Goal: Transaction & Acquisition: Book appointment/travel/reservation

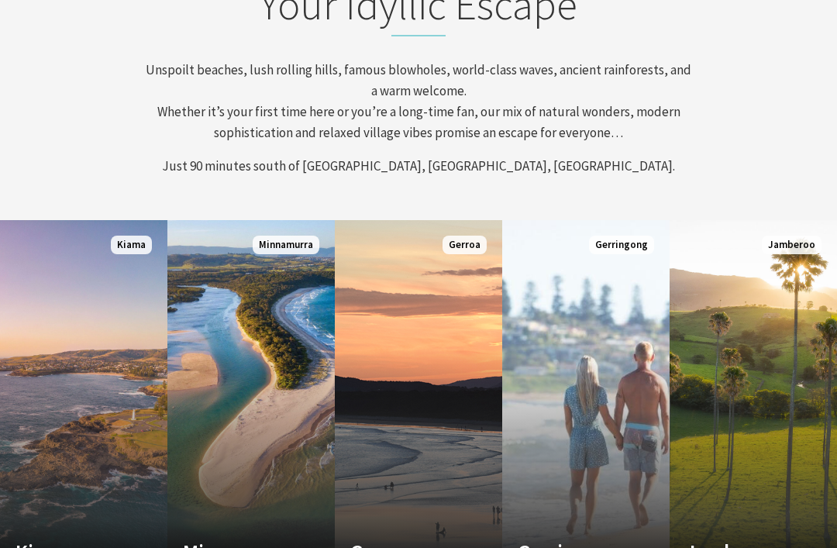
scroll to position [568, 0]
click at [265, 383] on link "Custom Image Used Minnamurra Where time and tide combine Read More Minnamurra" at bounding box center [250, 405] width 167 height 372
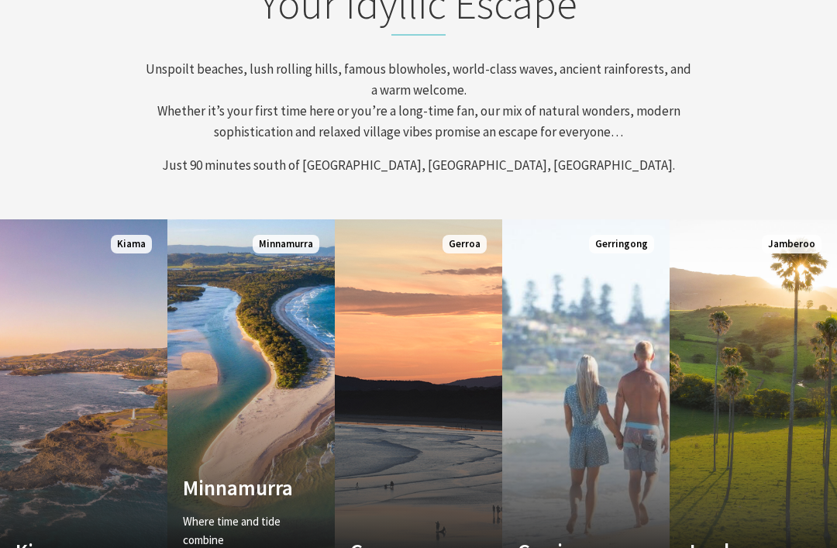
scroll to position [618, 0]
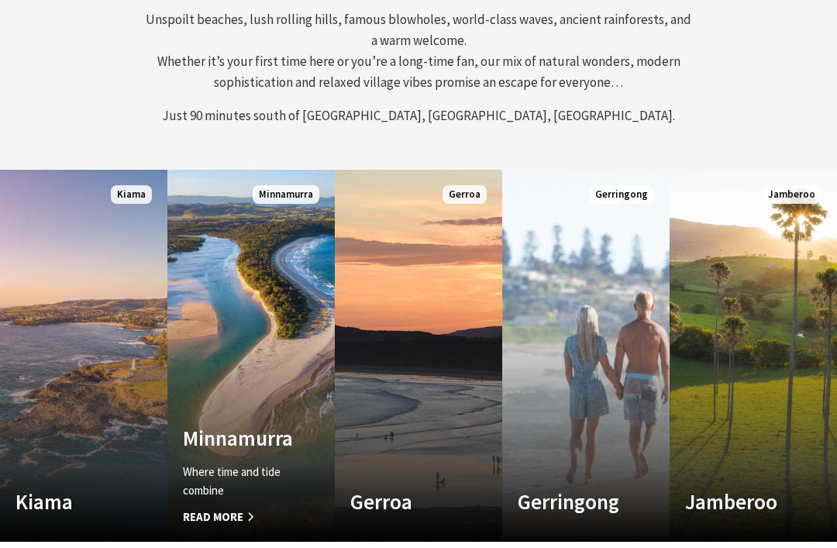
click at [96, 339] on link "Custom Image Used Kiama Where the sea makes a noise Read More Kiama" at bounding box center [83, 356] width 167 height 372
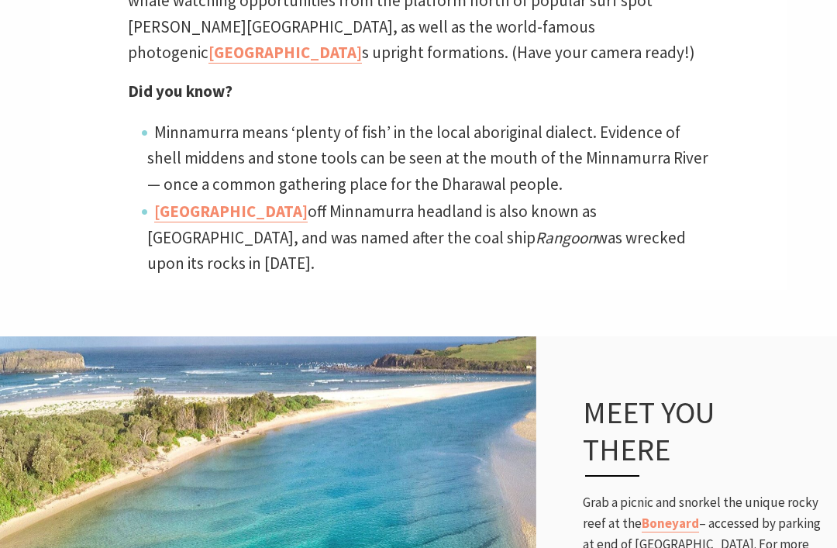
scroll to position [820, 0]
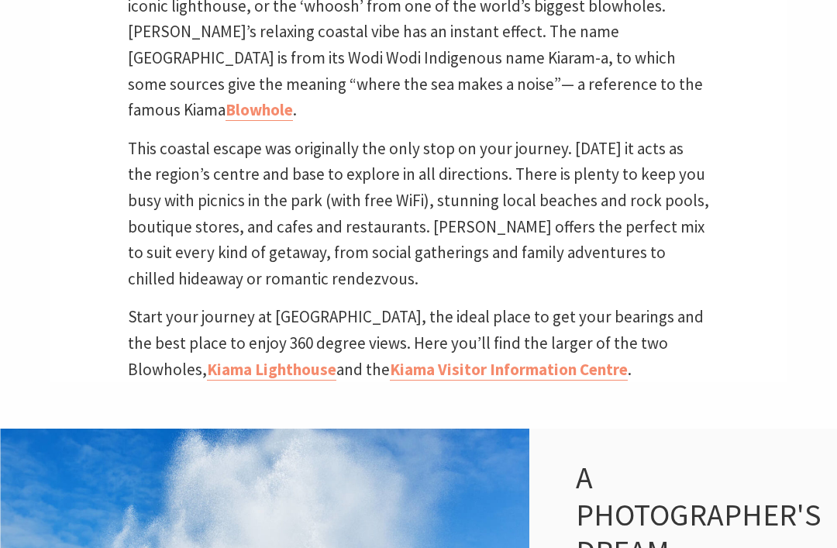
scroll to position [571, 0]
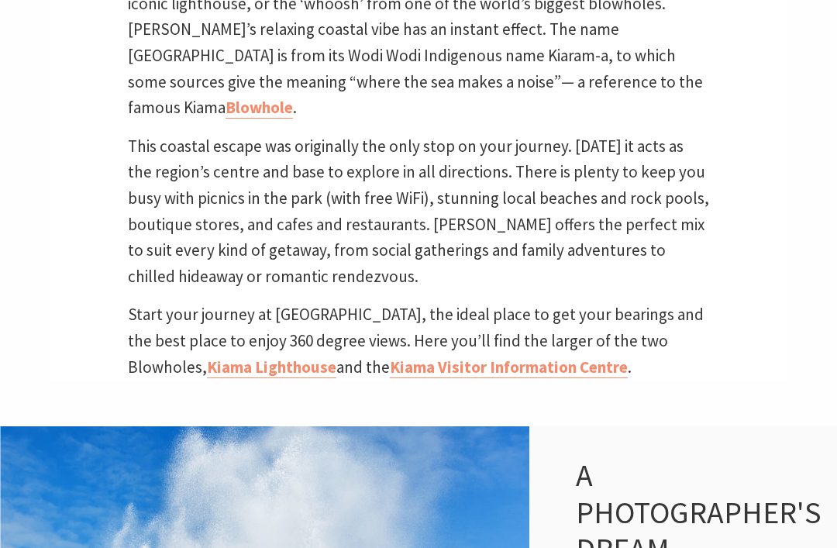
click at [293, 97] on link "Blowhole" at bounding box center [259, 108] width 67 height 22
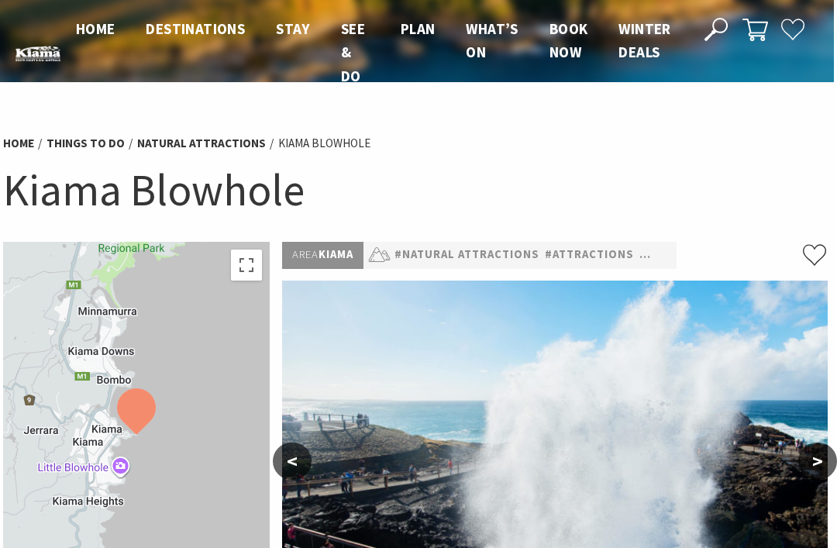
scroll to position [0, 3]
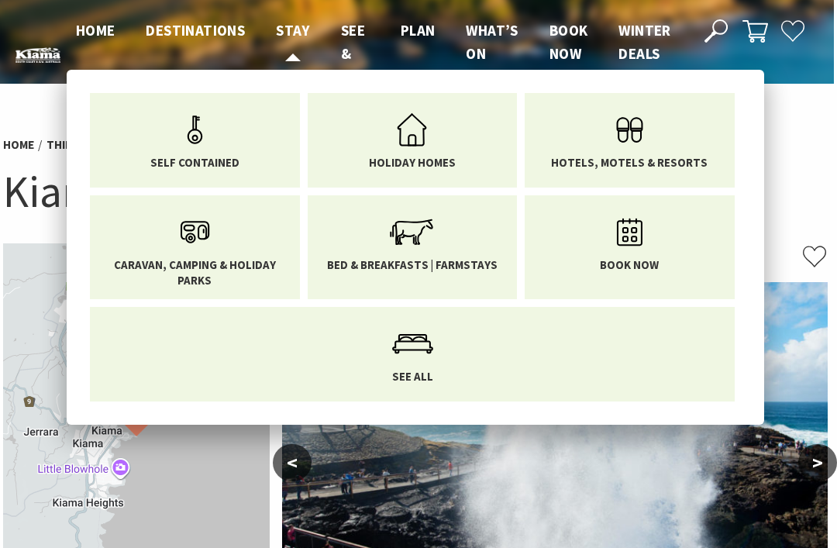
click at [295, 31] on span "Stay" at bounding box center [293, 30] width 34 height 19
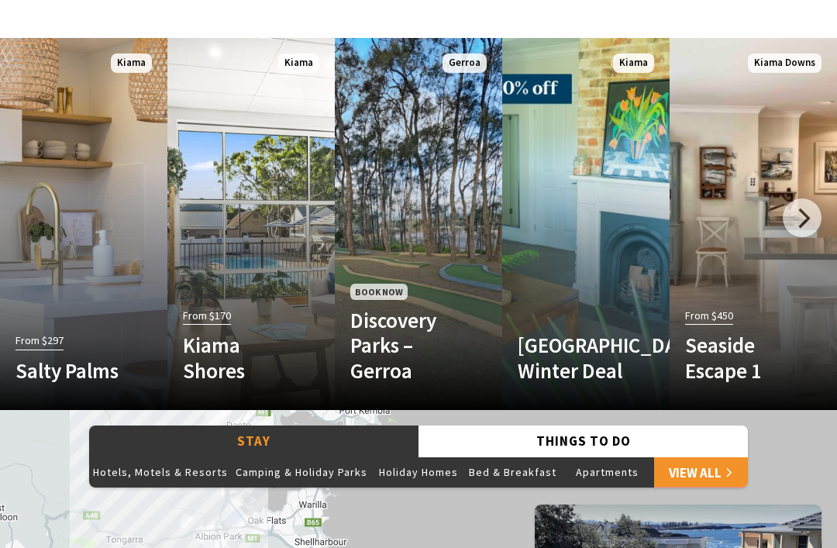
scroll to position [868, 0]
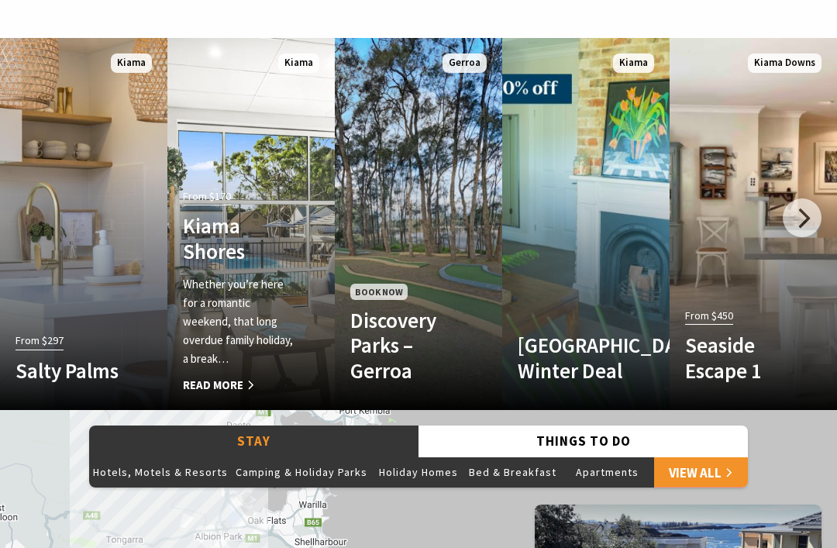
click at [262, 246] on h4 "Kiama Shores" at bounding box center [239, 238] width 112 height 50
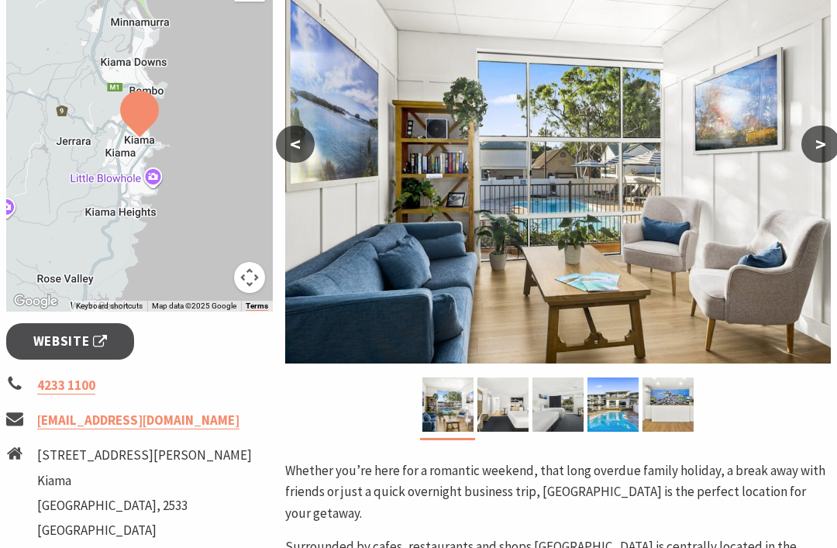
scroll to position [319, 0]
click at [810, 149] on button ">" at bounding box center [821, 144] width 39 height 37
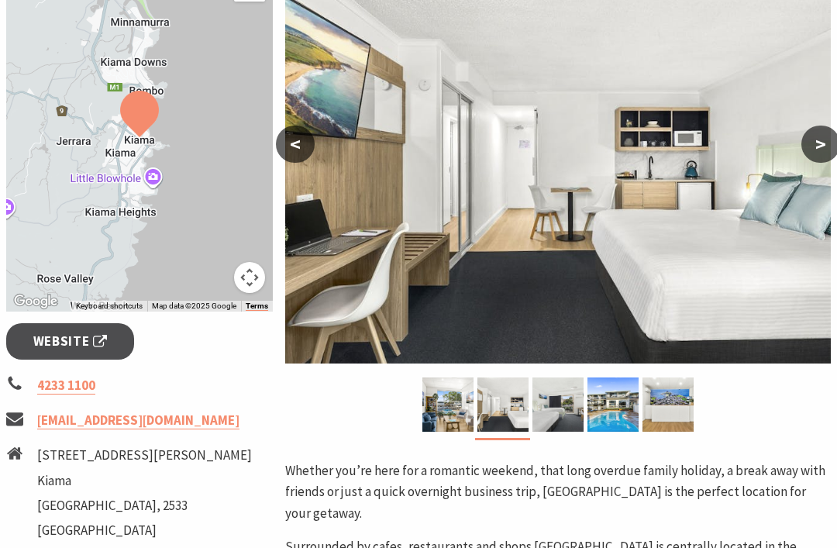
click at [813, 145] on button ">" at bounding box center [821, 144] width 39 height 37
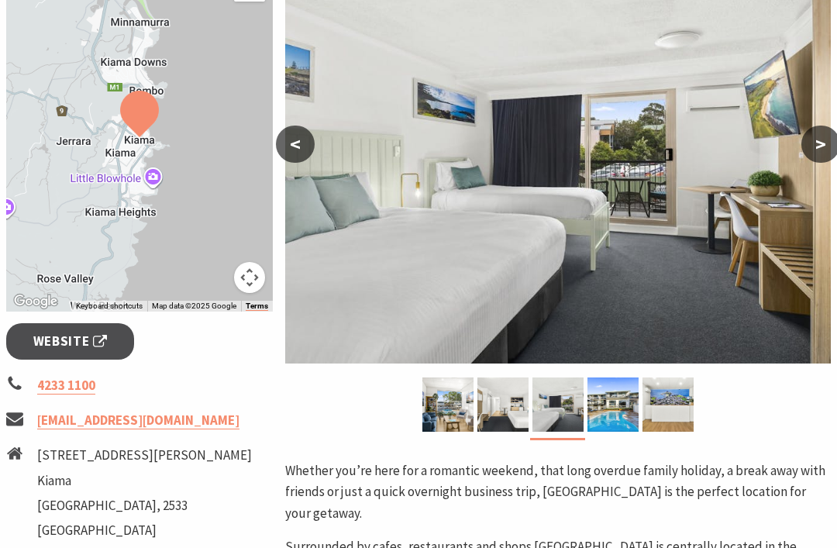
click at [814, 147] on button ">" at bounding box center [821, 144] width 39 height 37
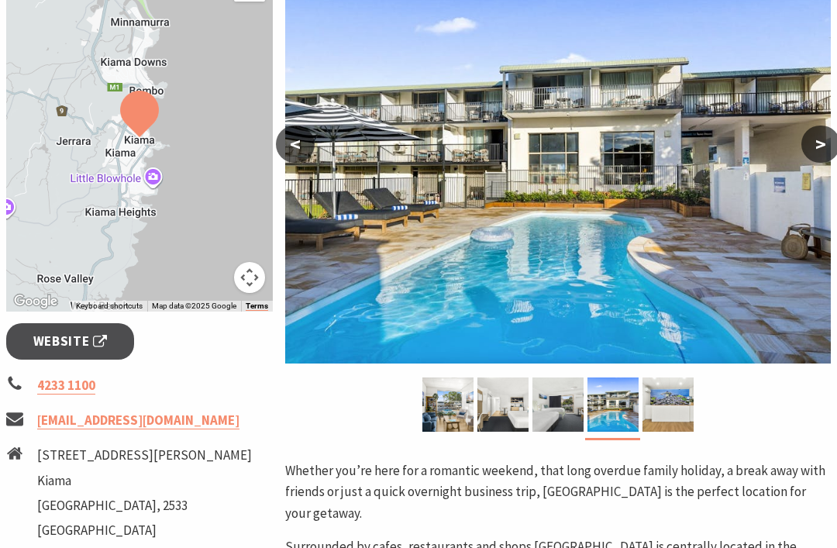
click at [823, 140] on button ">" at bounding box center [821, 144] width 39 height 37
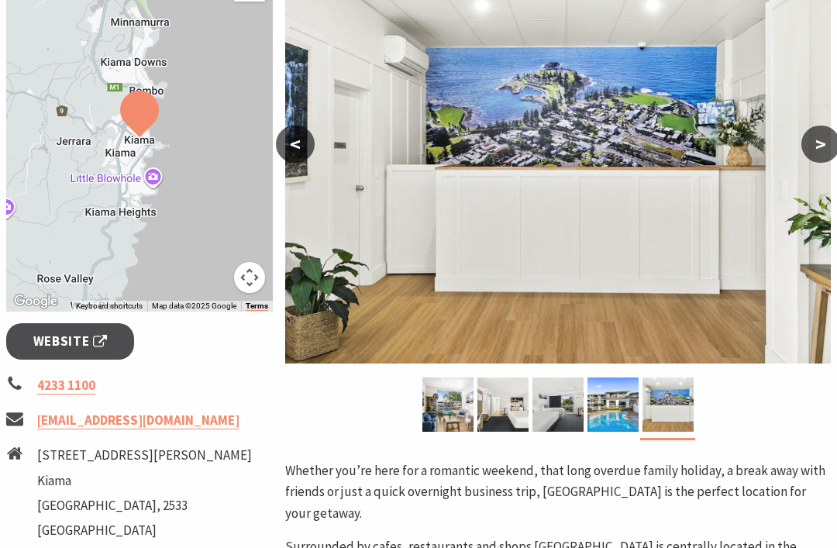
click at [815, 150] on button ">" at bounding box center [821, 144] width 39 height 37
click at [824, 144] on button ">" at bounding box center [821, 144] width 39 height 37
click at [819, 144] on button ">" at bounding box center [821, 144] width 39 height 37
click at [829, 141] on button ">" at bounding box center [821, 144] width 39 height 37
click at [830, 141] on button ">" at bounding box center [821, 144] width 39 height 37
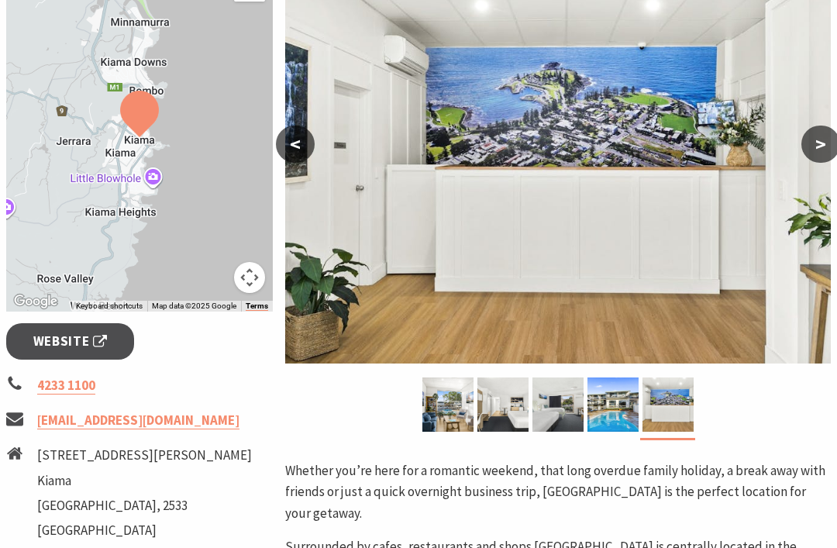
click at [817, 145] on button ">" at bounding box center [821, 144] width 39 height 37
click at [297, 141] on button "<" at bounding box center [295, 144] width 39 height 37
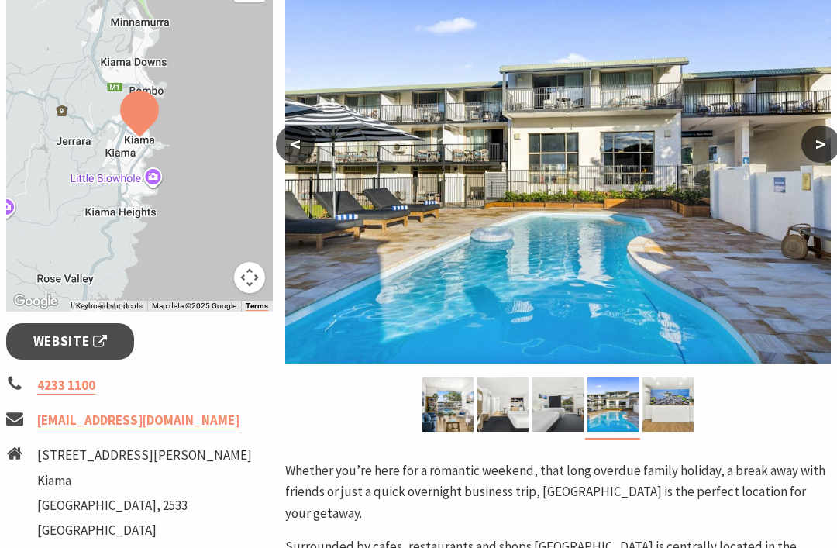
click at [830, 141] on button ">" at bounding box center [821, 144] width 39 height 37
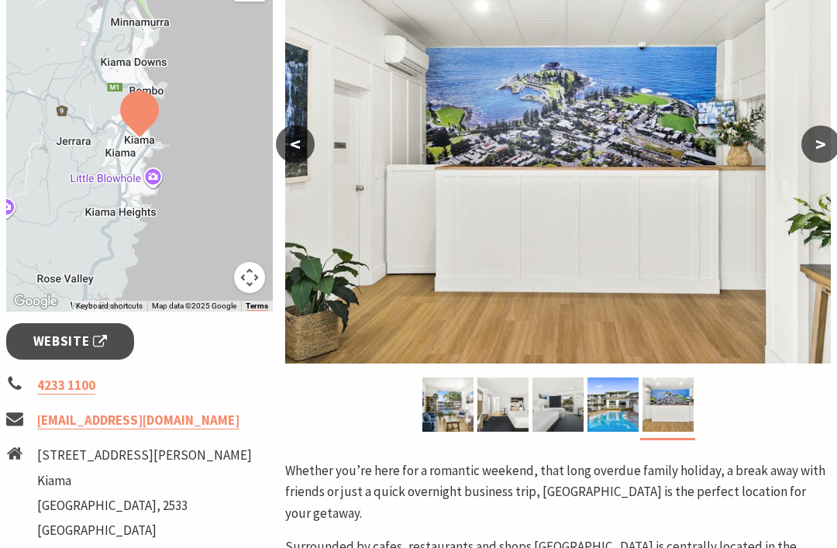
click at [820, 148] on button ">" at bounding box center [821, 144] width 39 height 37
click at [304, 143] on button "<" at bounding box center [295, 144] width 39 height 37
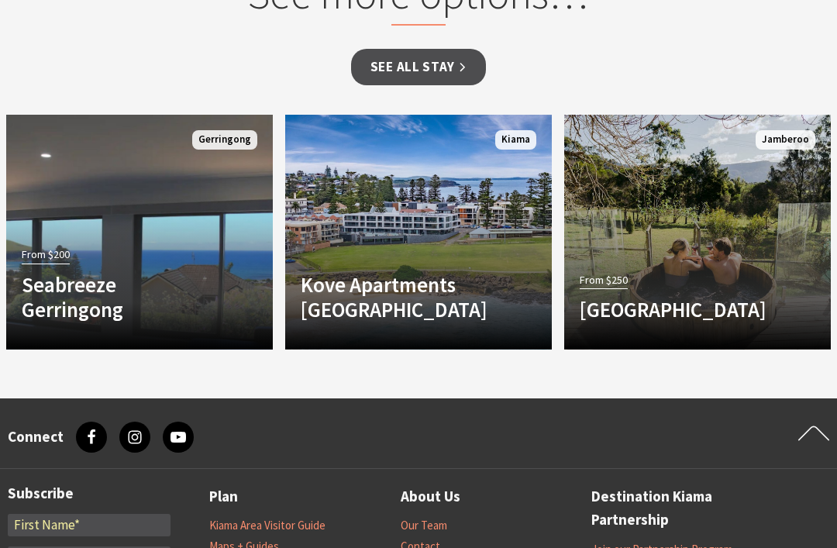
scroll to position [1354, 0]
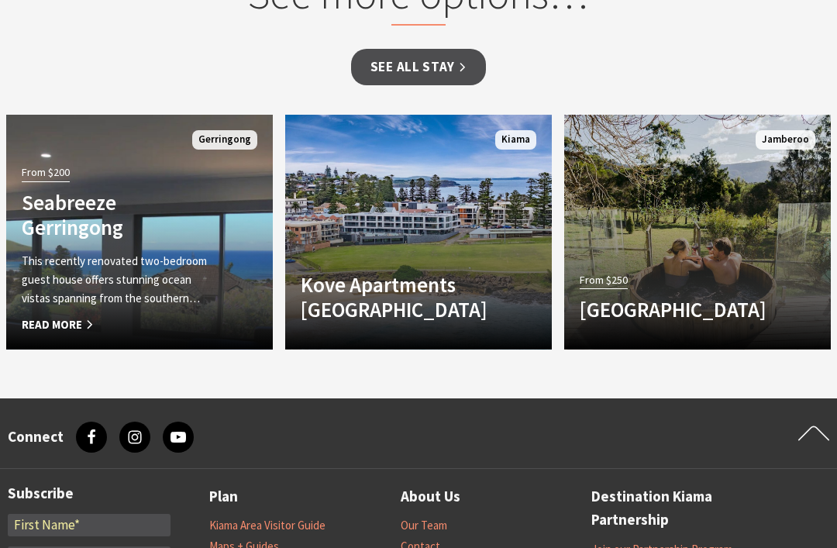
click at [198, 223] on div "From $200 Seabreeze Gerringong This recently renovated two-bedroom guest house …" at bounding box center [119, 247] width 226 height 172
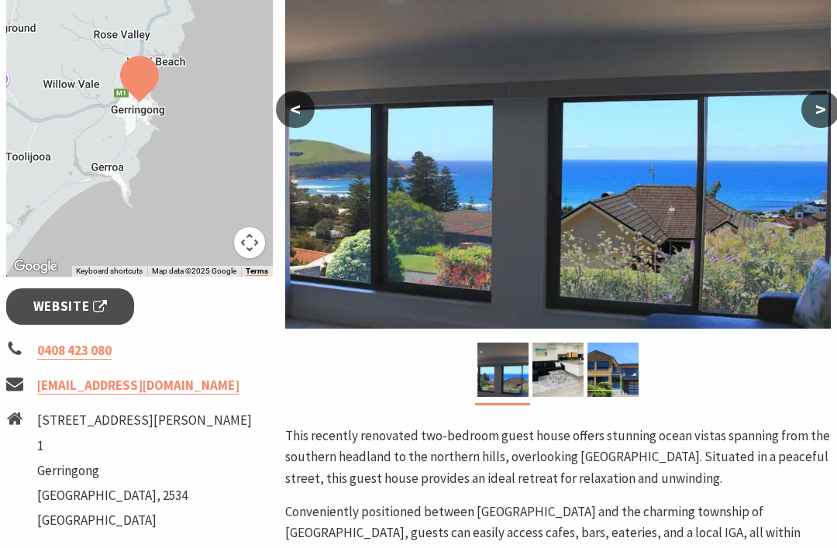
scroll to position [359, 0]
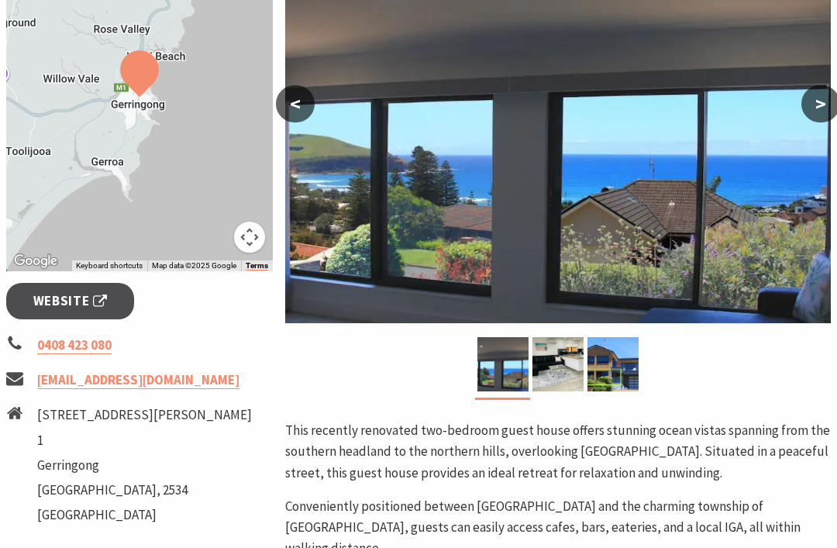
click at [825, 105] on button ">" at bounding box center [821, 103] width 39 height 37
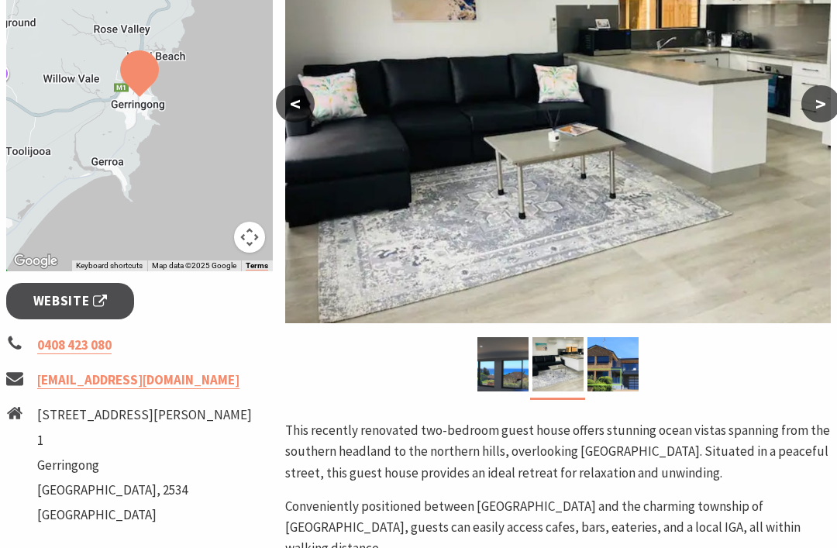
click at [816, 102] on button ">" at bounding box center [821, 103] width 39 height 37
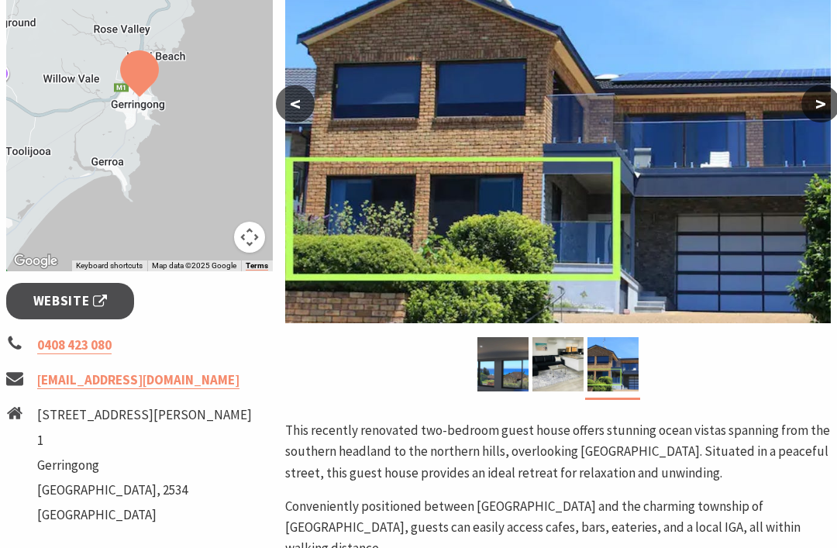
click at [830, 107] on button ">" at bounding box center [821, 103] width 39 height 37
click at [817, 101] on button ">" at bounding box center [821, 103] width 39 height 37
click at [818, 112] on button ">" at bounding box center [821, 103] width 39 height 37
click at [571, 381] on img at bounding box center [558, 364] width 51 height 54
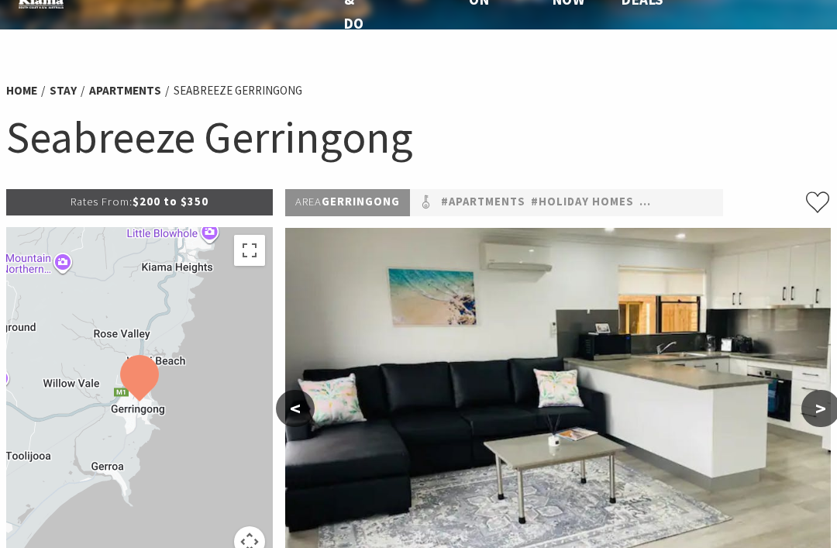
scroll to position [0, 0]
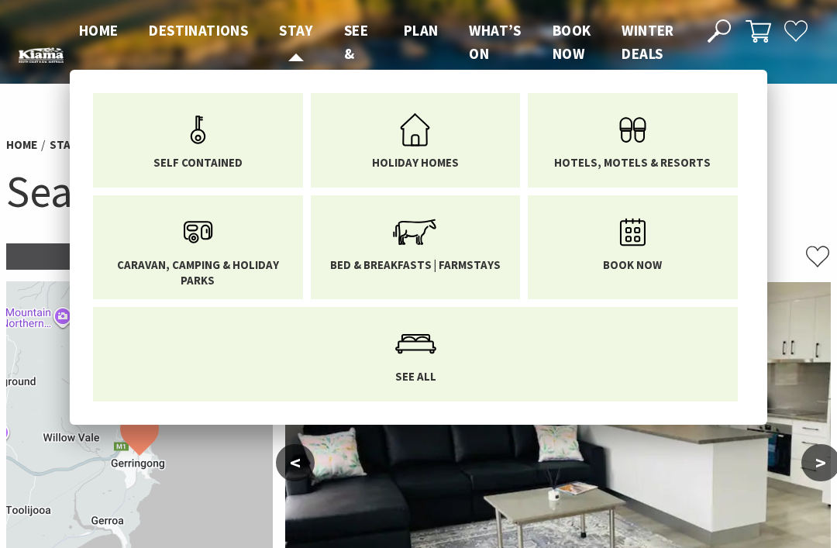
click at [300, 33] on span "Stay" at bounding box center [296, 30] width 34 height 19
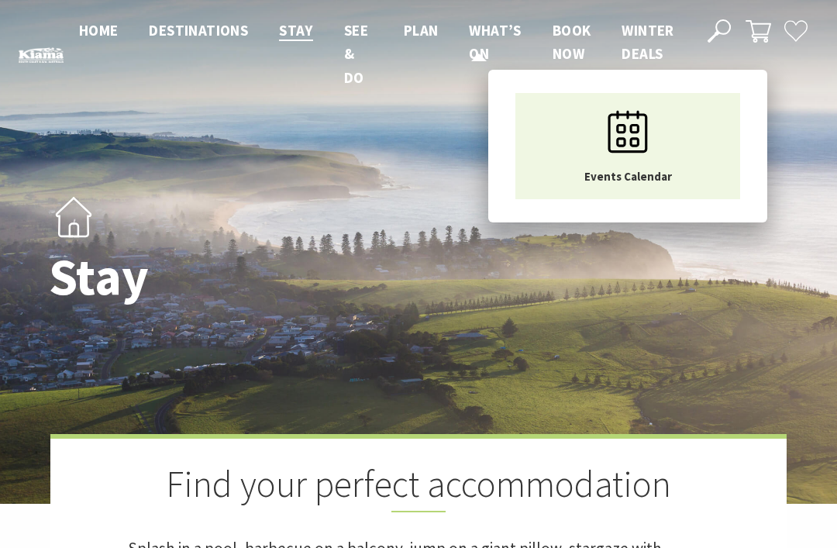
click at [488, 38] on span "What’s On" at bounding box center [495, 42] width 52 height 42
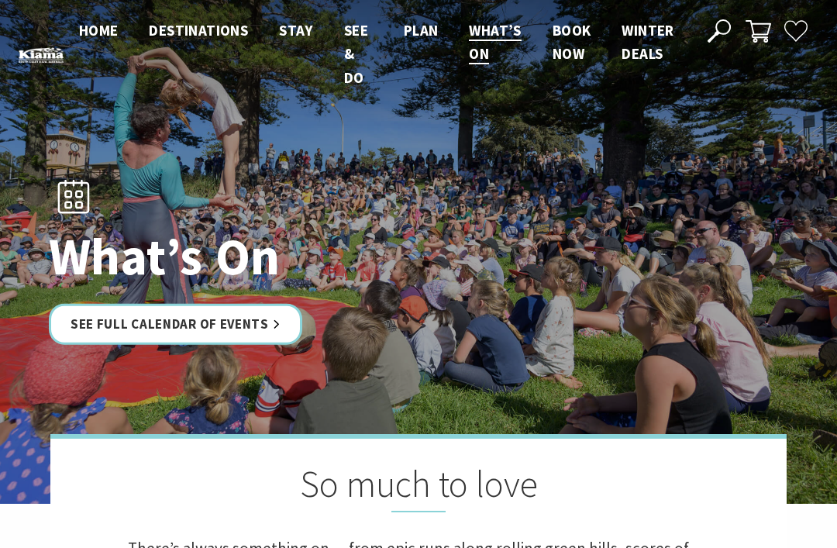
click at [656, 37] on span "Winter Deals" at bounding box center [648, 42] width 52 height 42
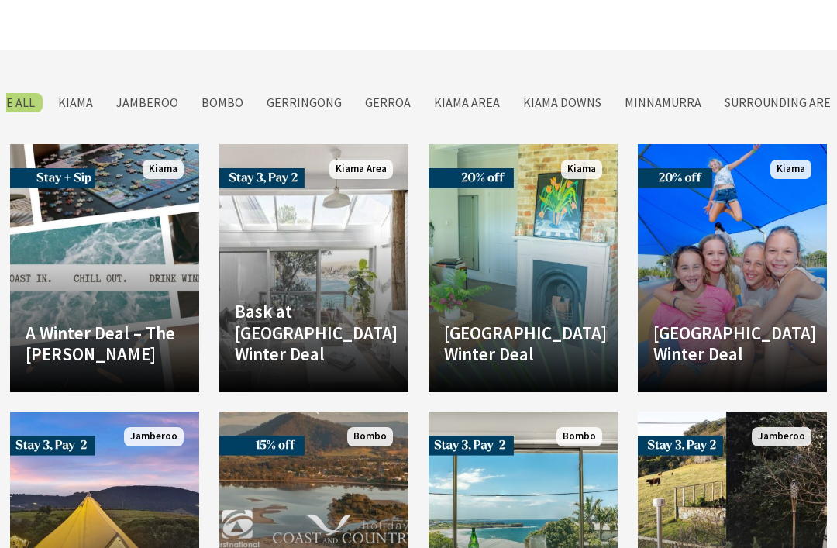
scroll to position [2898, 0]
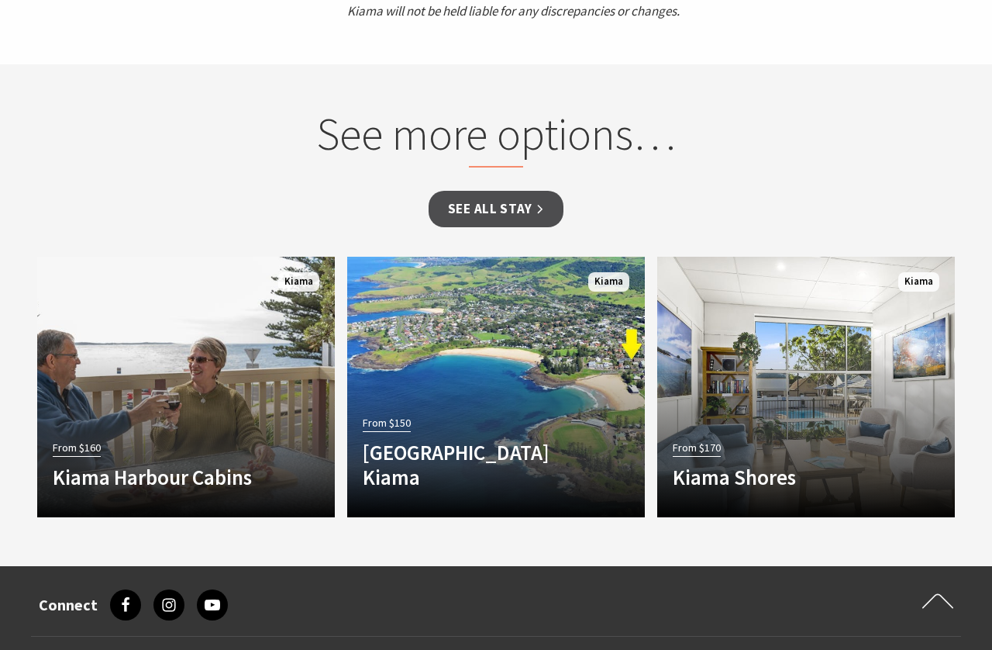
scroll to position [1857, 0]
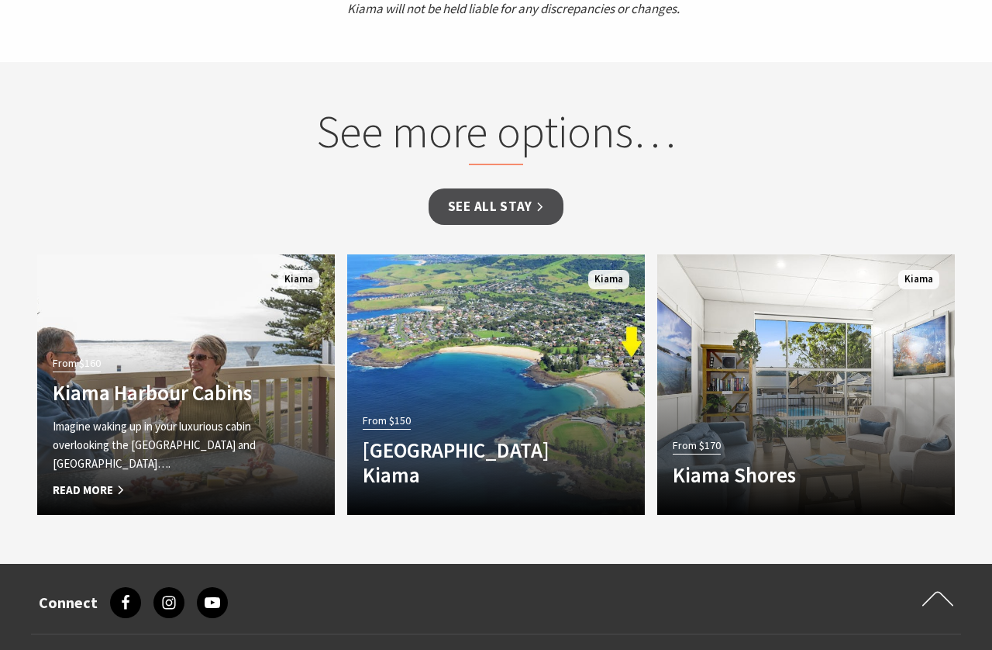
click at [191, 380] on h4 "Kiama Harbour Cabins" at bounding box center [164, 392] width 222 height 25
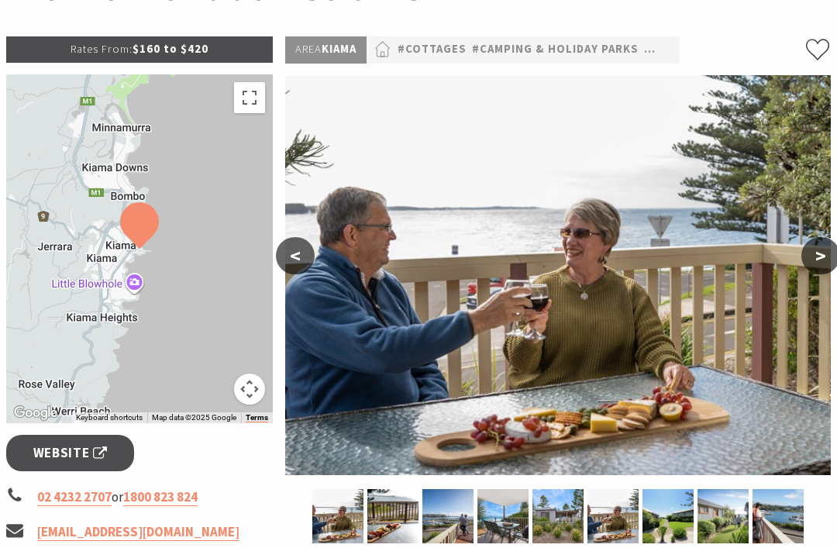
scroll to position [211, 0]
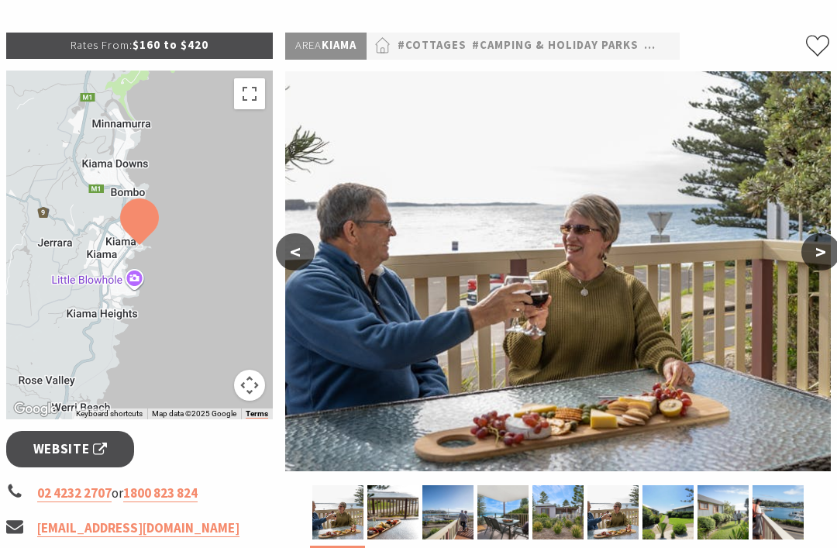
click at [826, 259] on button ">" at bounding box center [821, 251] width 39 height 37
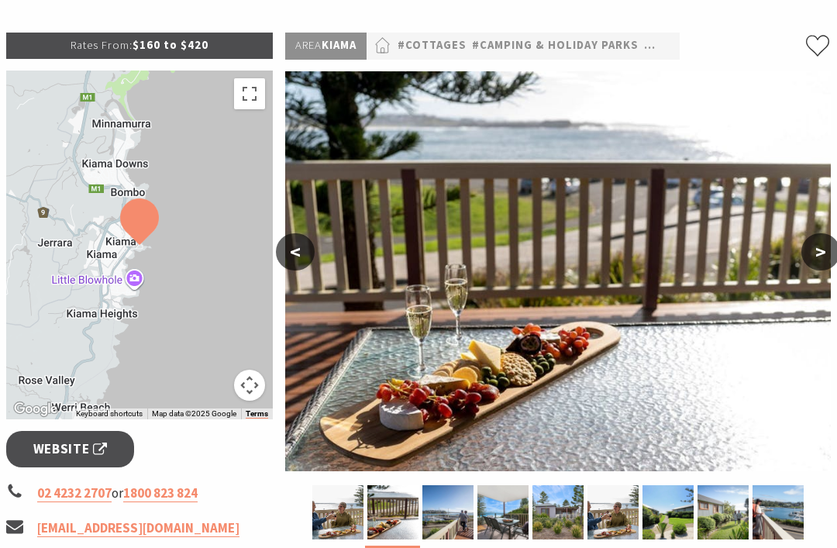
click at [821, 257] on button ">" at bounding box center [821, 251] width 39 height 37
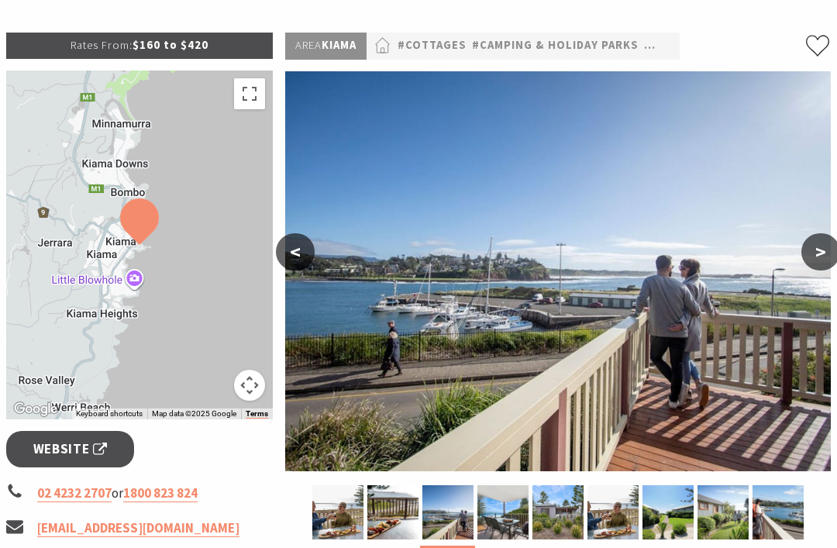
click at [824, 255] on button ">" at bounding box center [821, 251] width 39 height 37
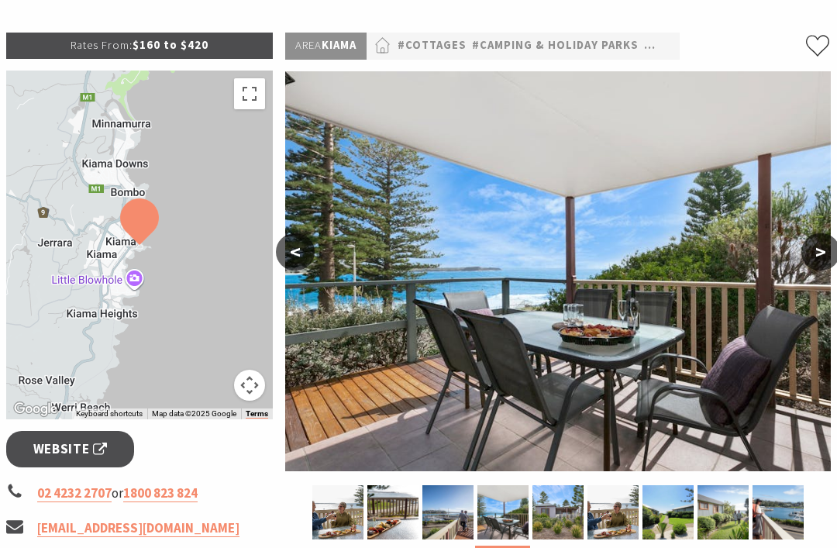
click at [827, 262] on button ">" at bounding box center [821, 251] width 39 height 37
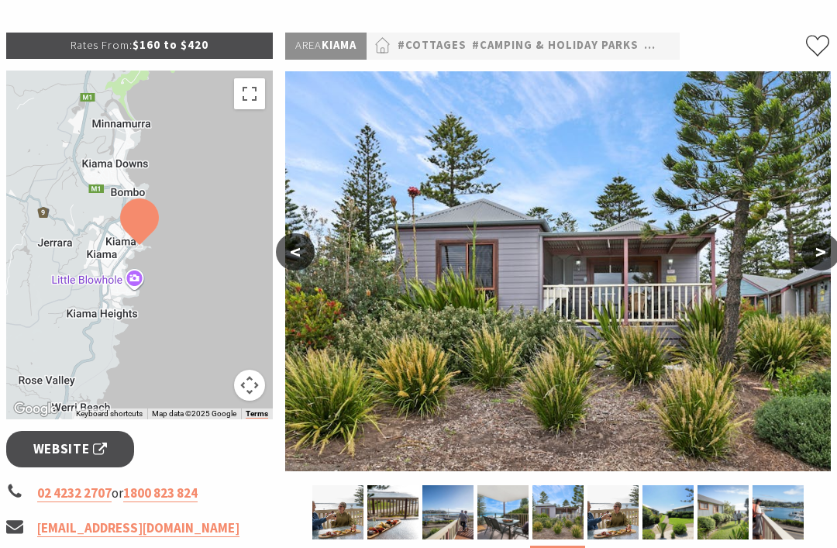
click at [833, 254] on button ">" at bounding box center [821, 251] width 39 height 37
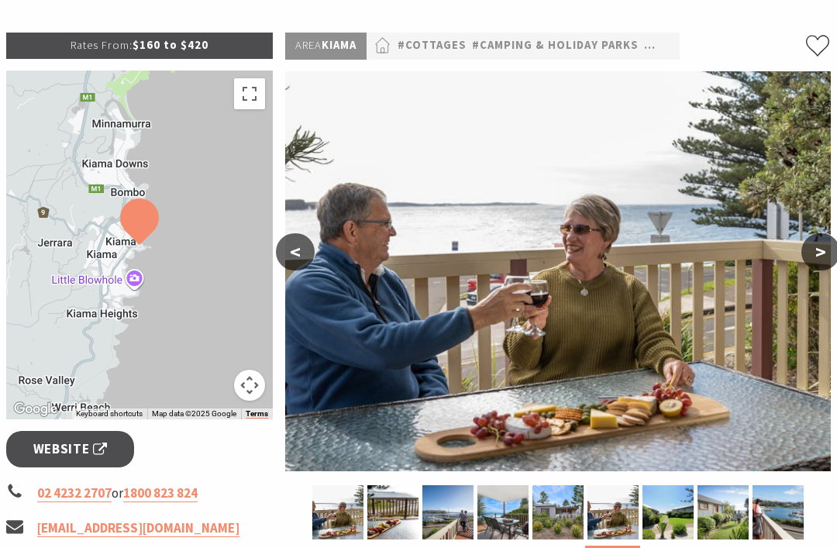
click at [828, 259] on button ">" at bounding box center [821, 251] width 39 height 37
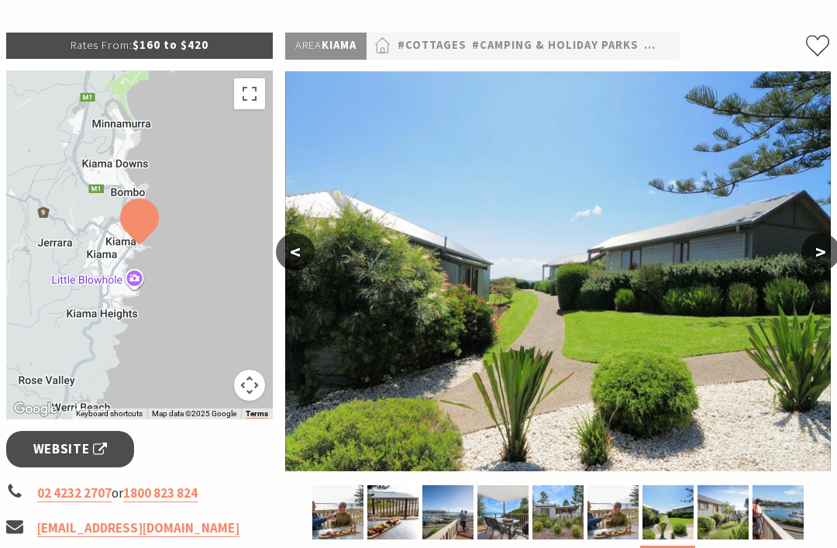
click at [827, 257] on button ">" at bounding box center [821, 251] width 39 height 37
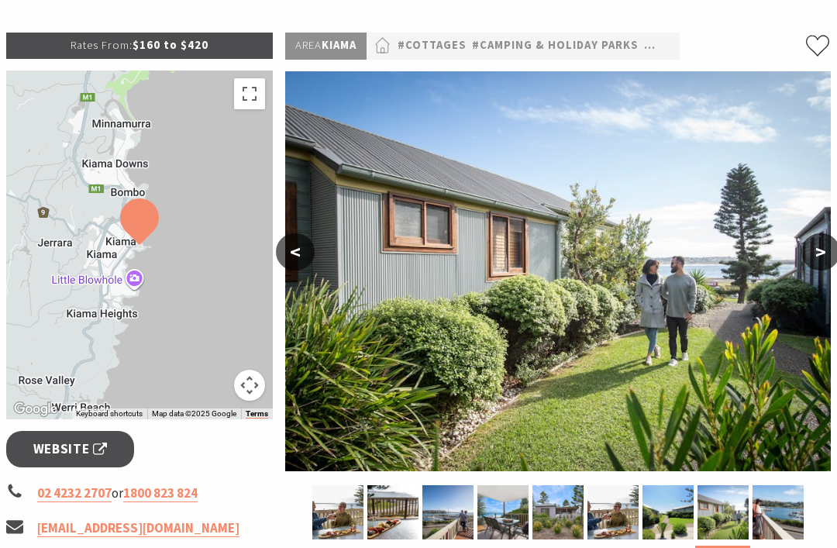
click at [831, 252] on button ">" at bounding box center [821, 251] width 39 height 37
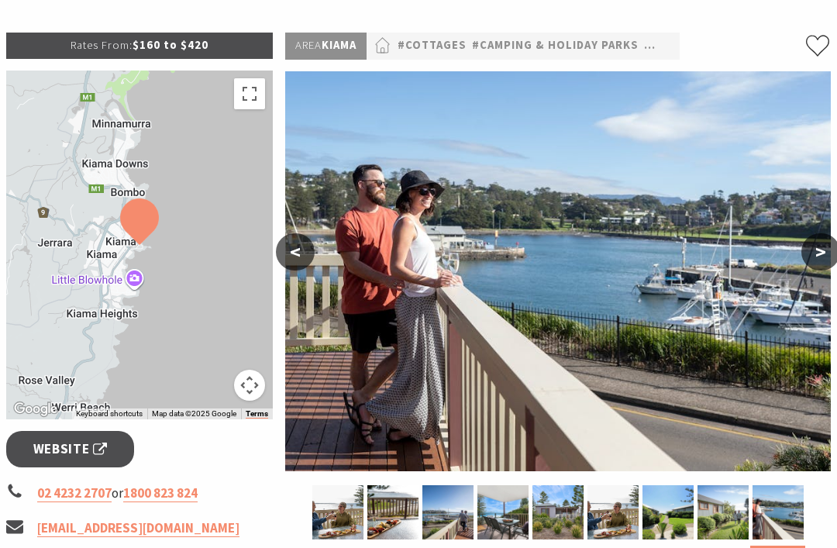
click at [832, 257] on button ">" at bounding box center [821, 251] width 39 height 37
click at [827, 256] on button ">" at bounding box center [821, 251] width 39 height 37
click at [831, 257] on button ">" at bounding box center [821, 251] width 39 height 37
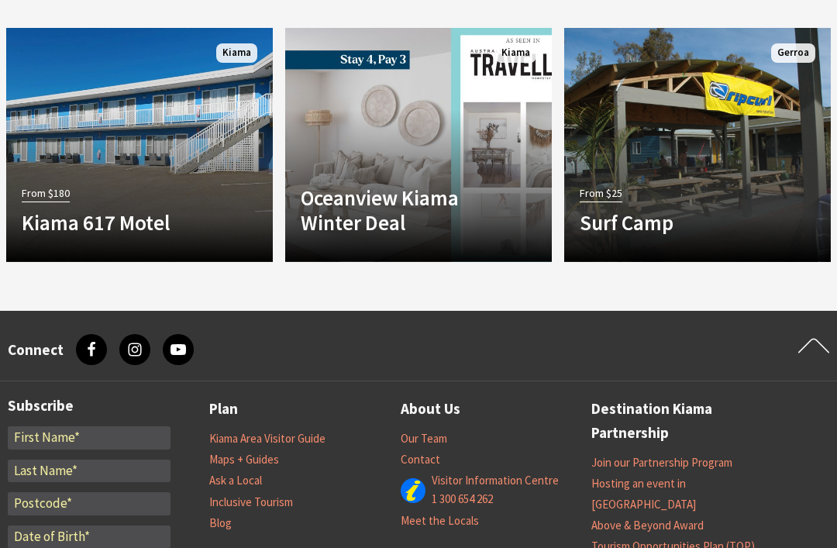
scroll to position [1504, 0]
